Goal: Information Seeking & Learning: Understand process/instructions

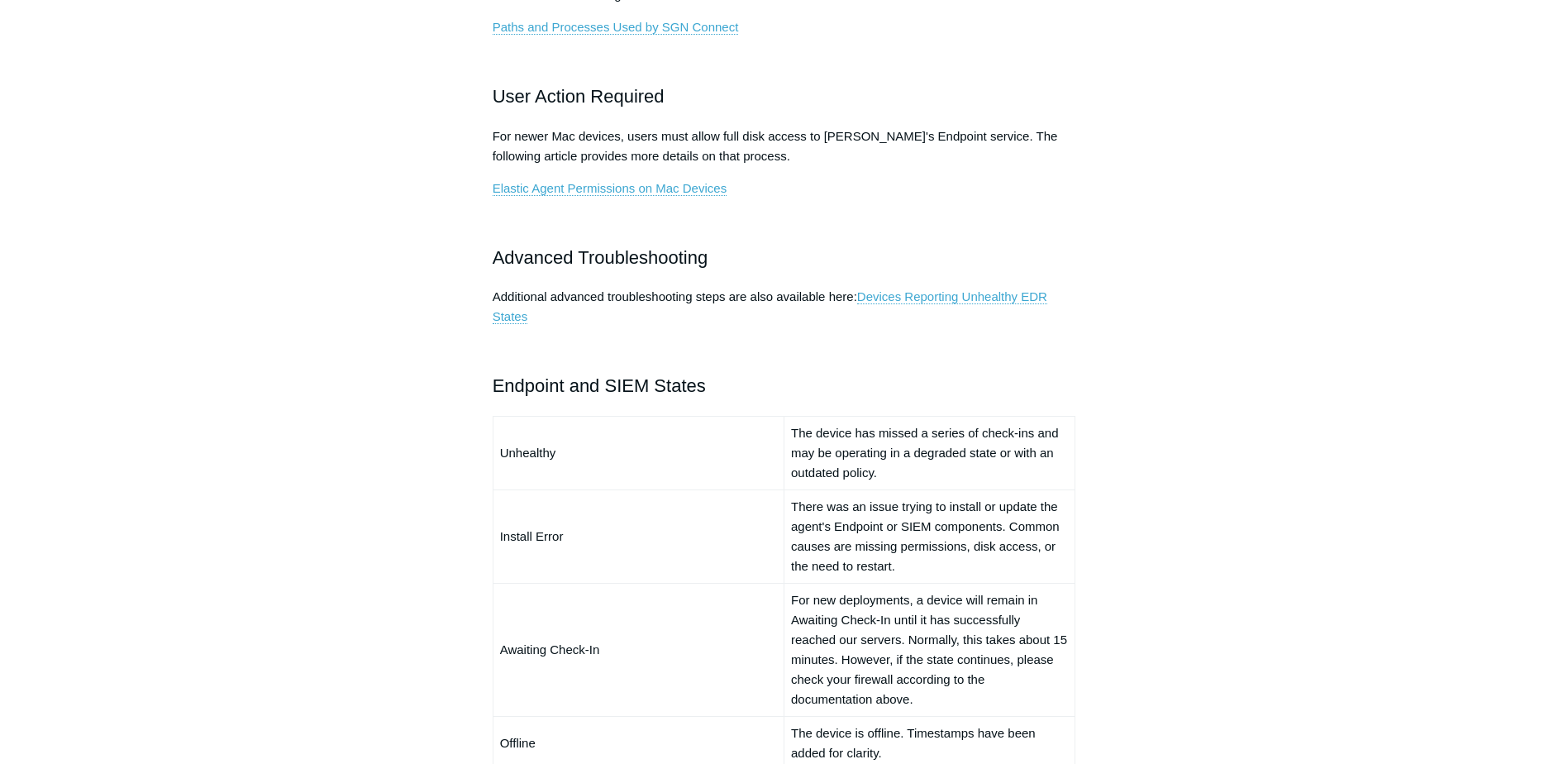
scroll to position [691, 0]
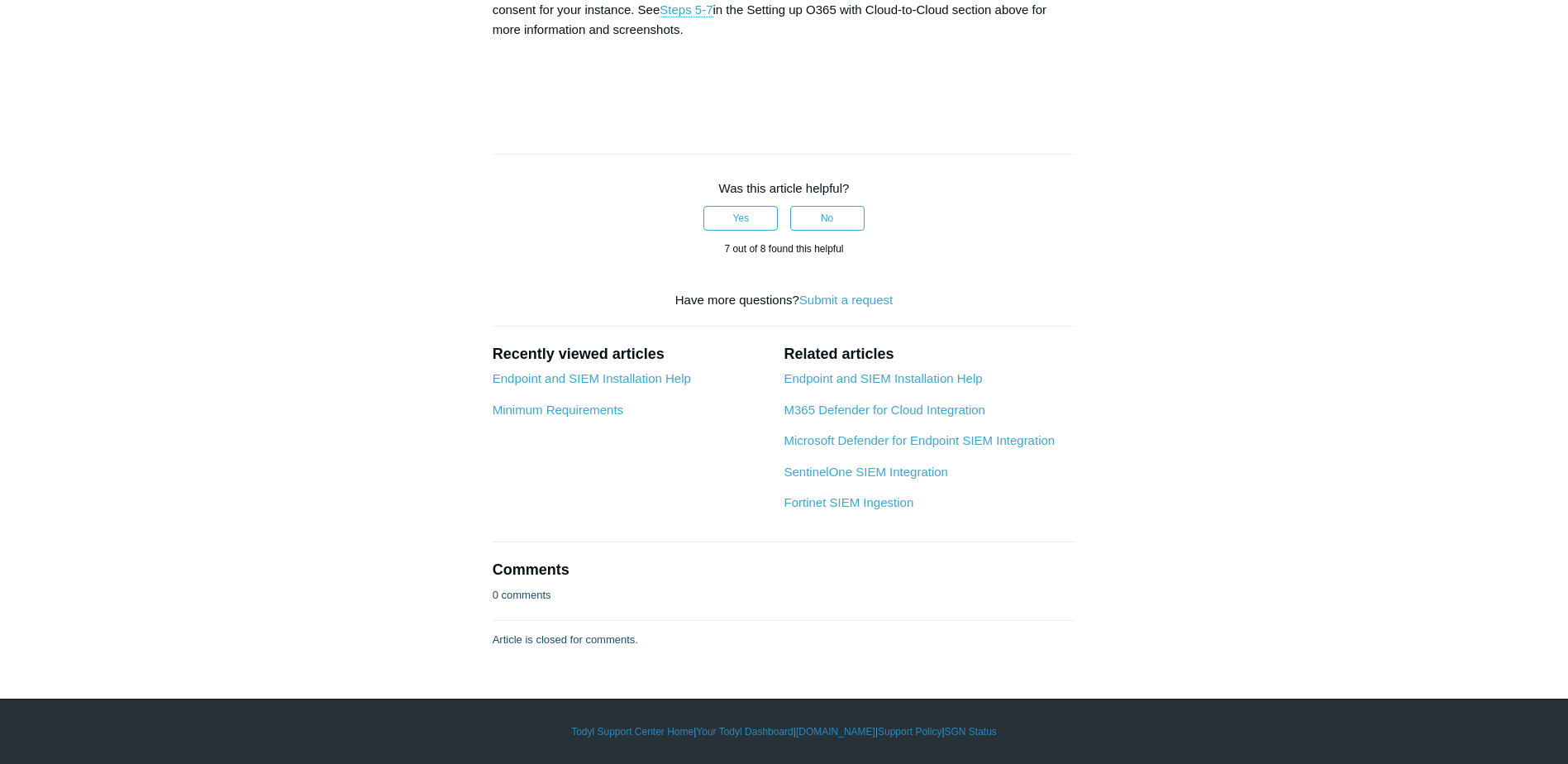
scroll to position [6284, 0]
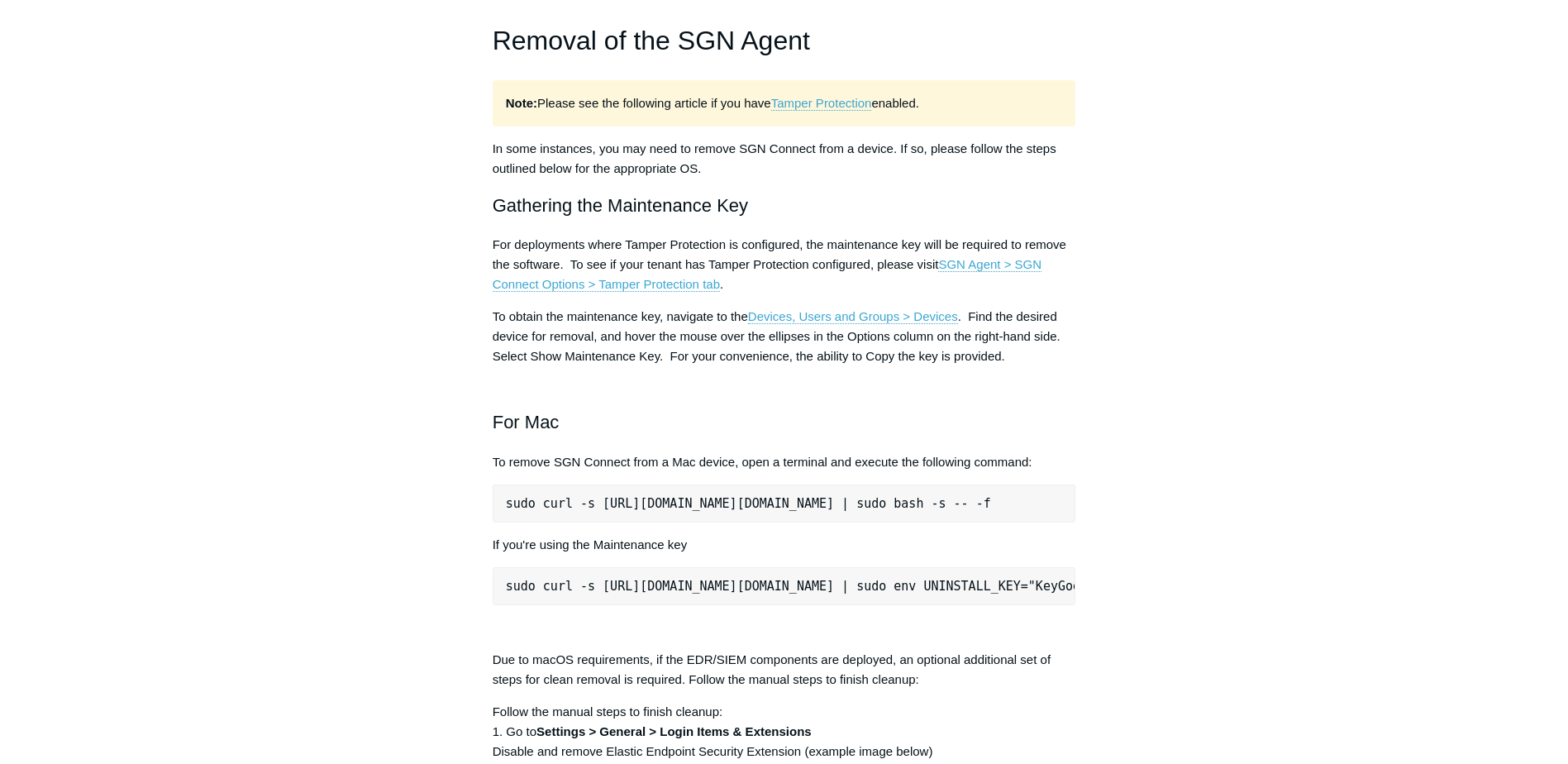
scroll to position [1819, 0]
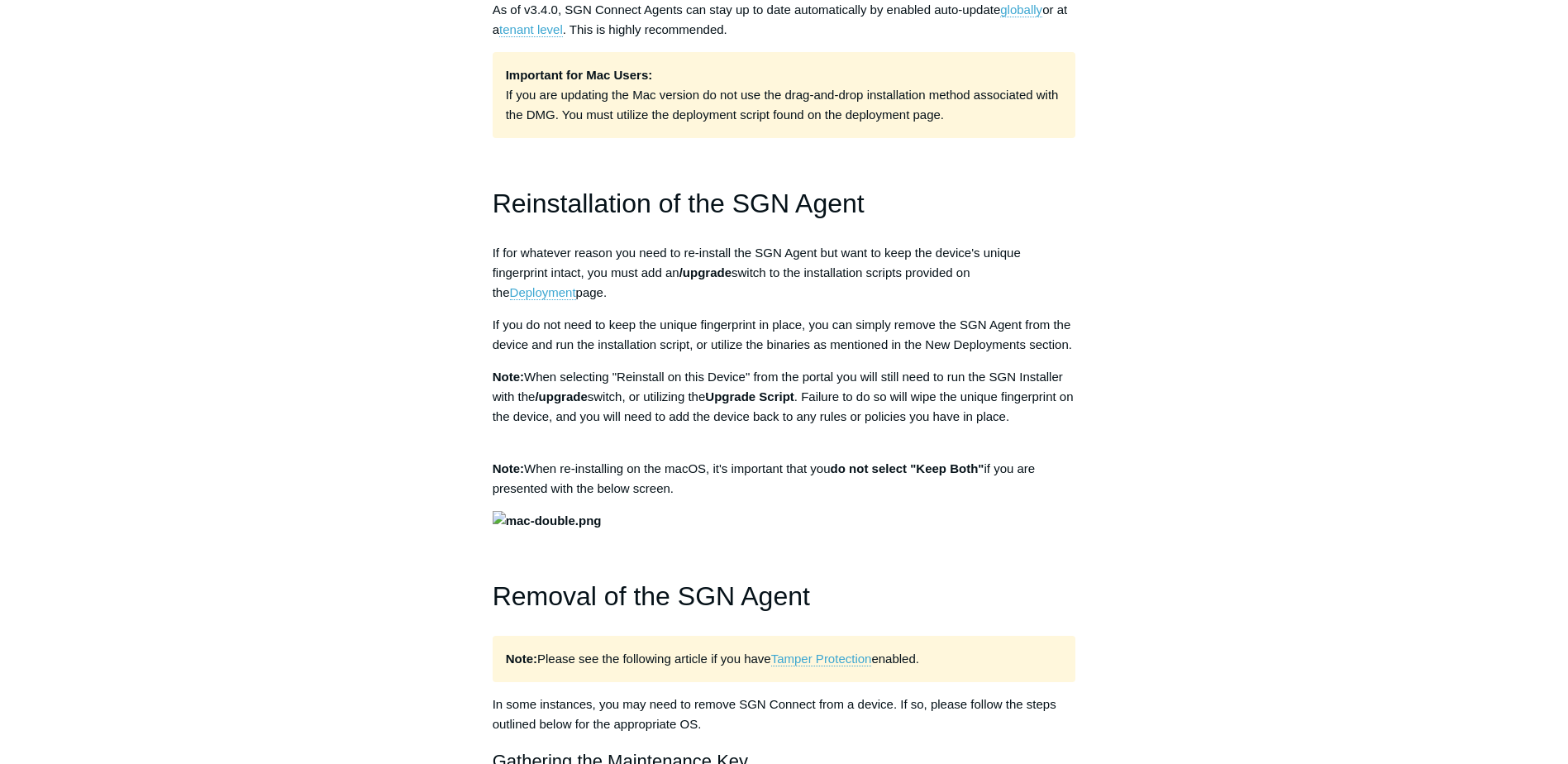
scroll to position [1323, 0]
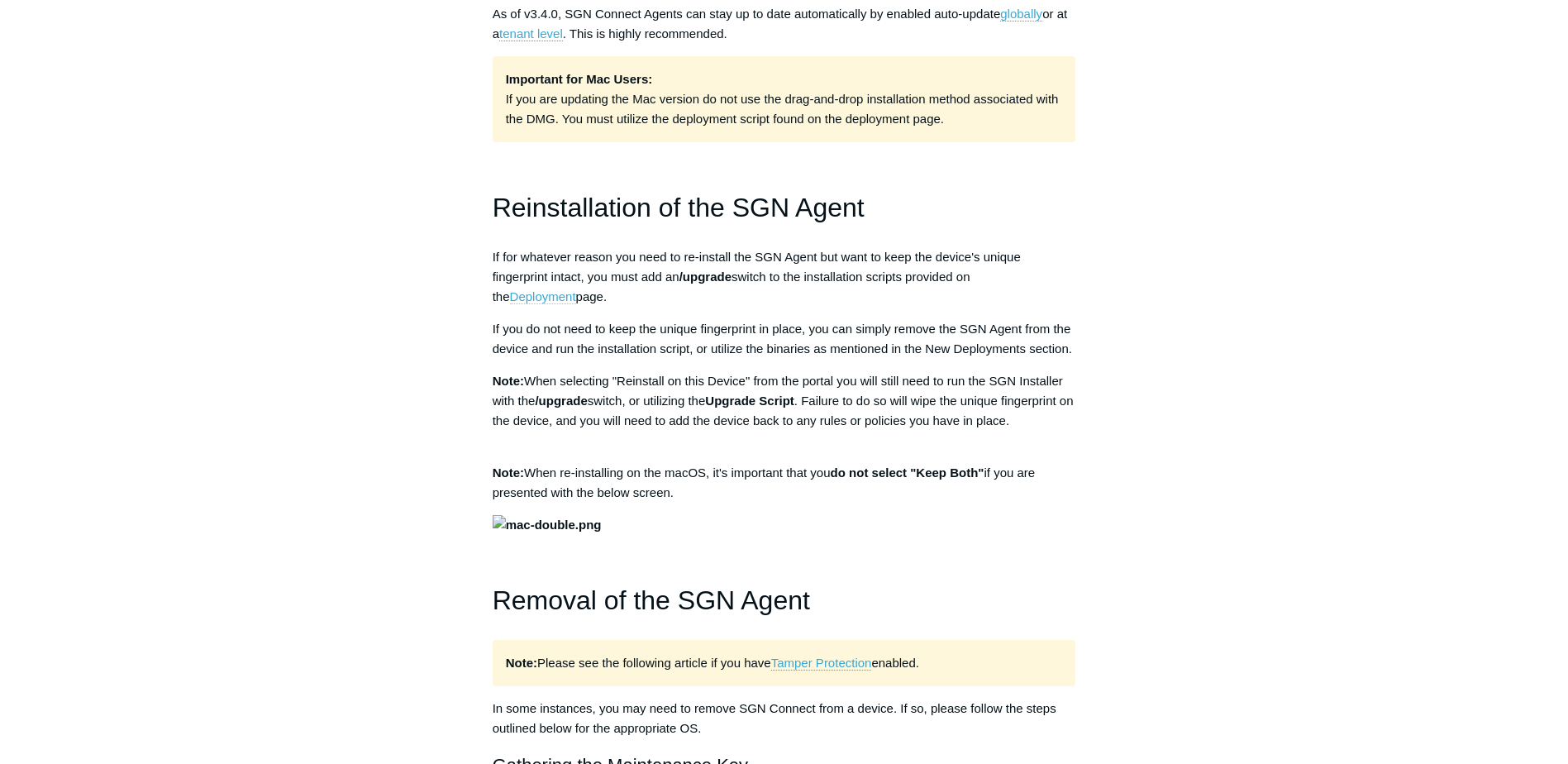
click at [576, 290] on link "Deployment" at bounding box center [543, 297] width 66 height 15
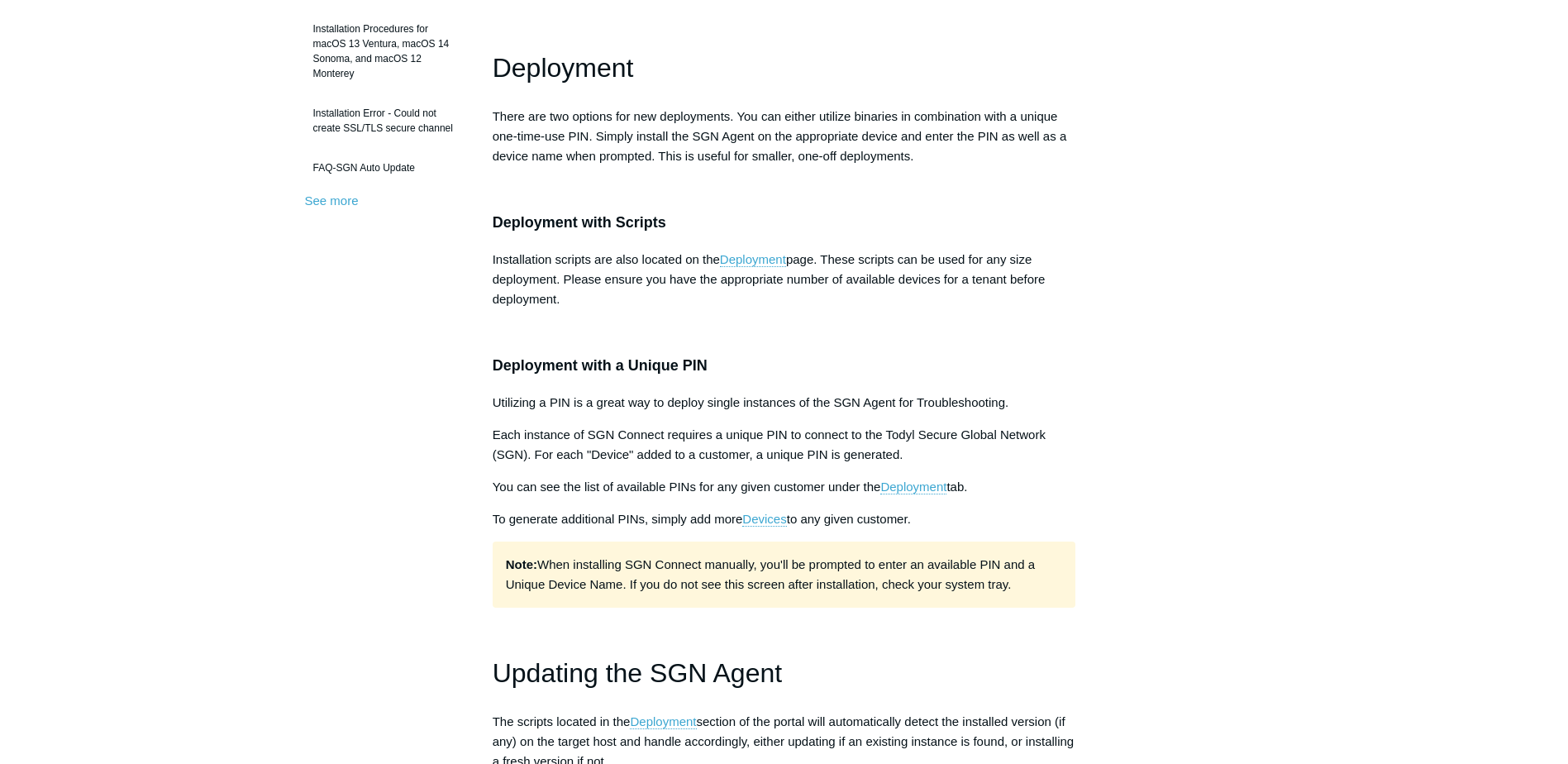
scroll to position [579, 0]
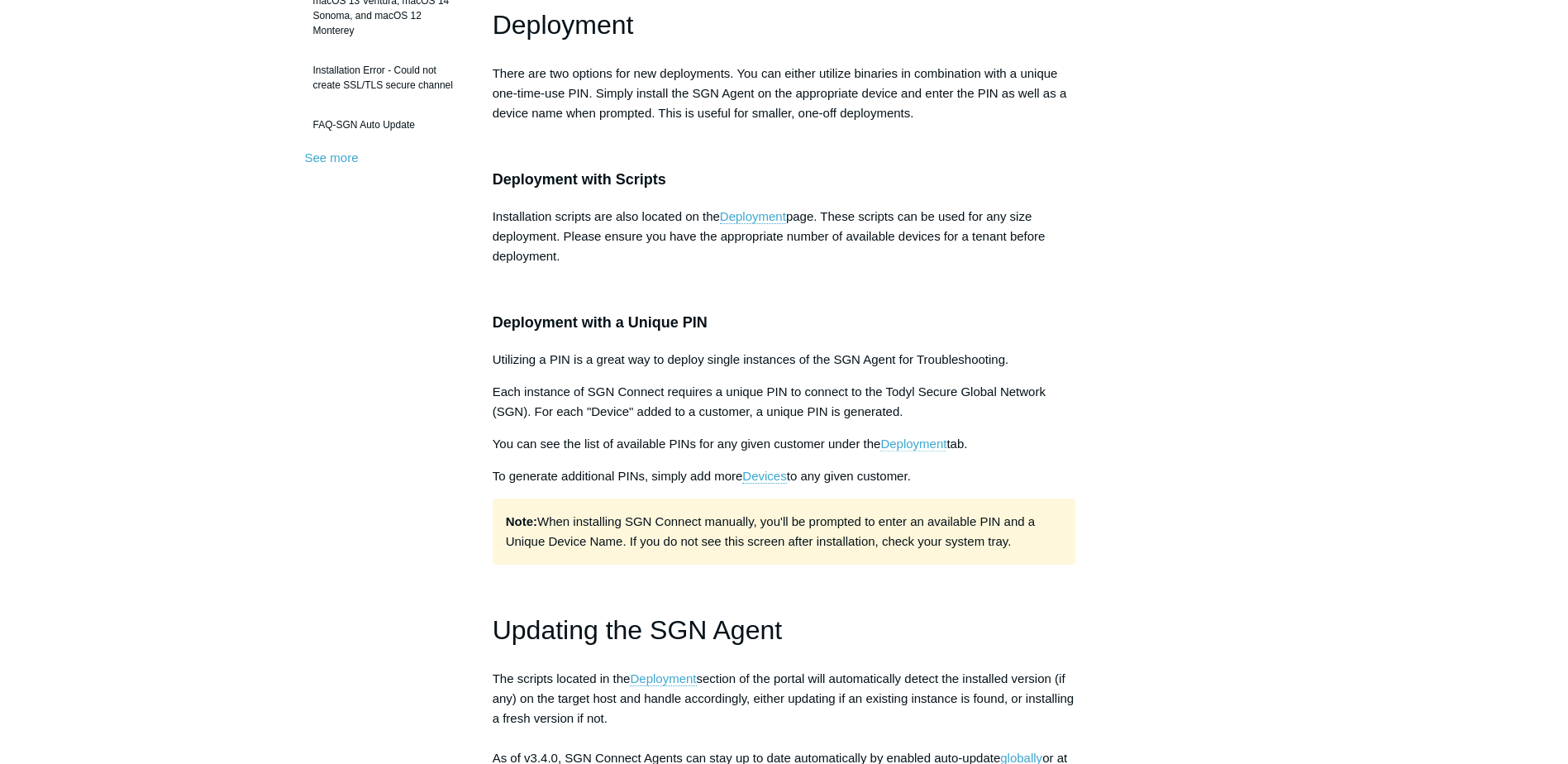
click at [923, 449] on link "Deployment" at bounding box center [913, 444] width 66 height 15
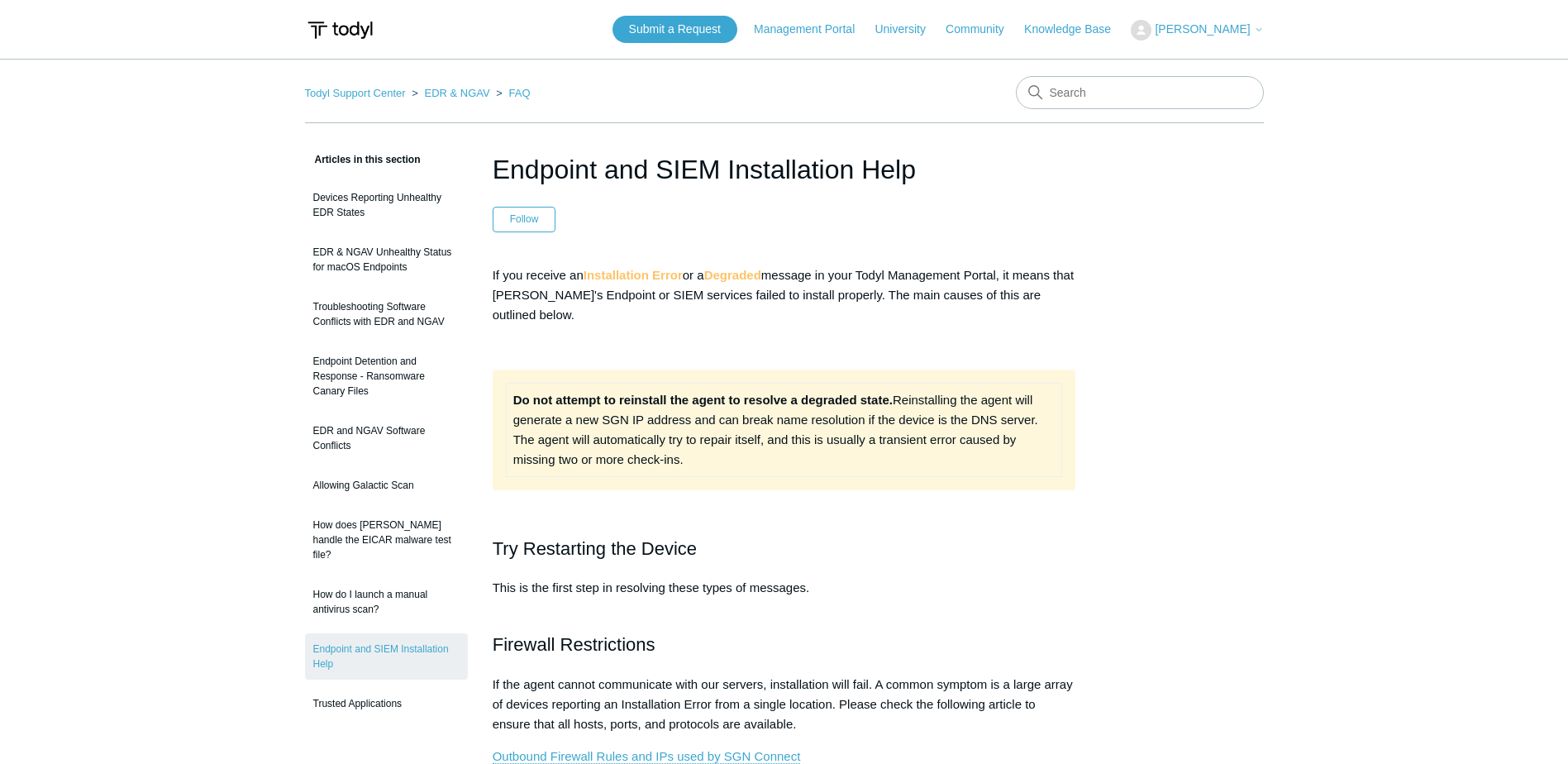
scroll to position [691, 0]
